Goal: Find specific page/section

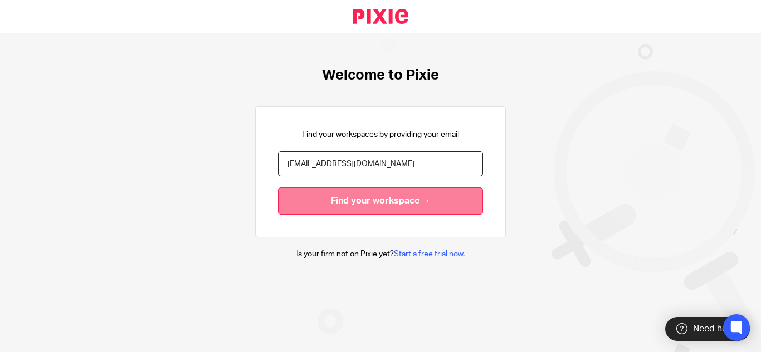
type input "gadha.b@therisegroup.co.uk"
click at [352, 208] on input "Find your workspace →" at bounding box center [380, 201] width 205 height 27
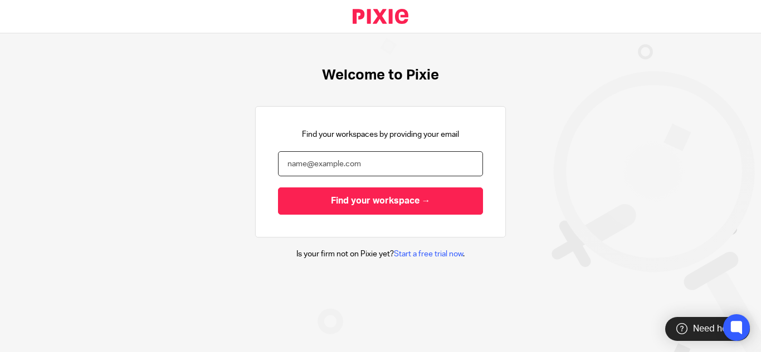
click at [291, 174] on input "email" at bounding box center [380, 163] width 205 height 25
type input "[EMAIL_ADDRESS][DOMAIN_NAME]"
click at [509, 148] on div "Welcome to Pixie Find your workspaces by providing your email [EMAIL_ADDRESS][D…" at bounding box center [380, 163] width 761 height 261
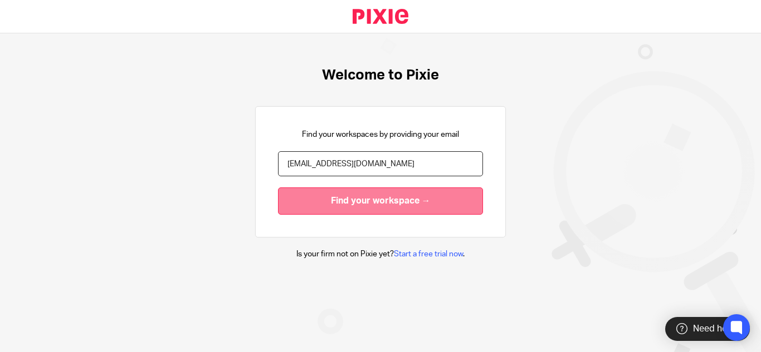
click at [397, 202] on input "Find your workspace →" at bounding box center [380, 201] width 205 height 27
